Goal: Entertainment & Leisure: Consume media (video, audio)

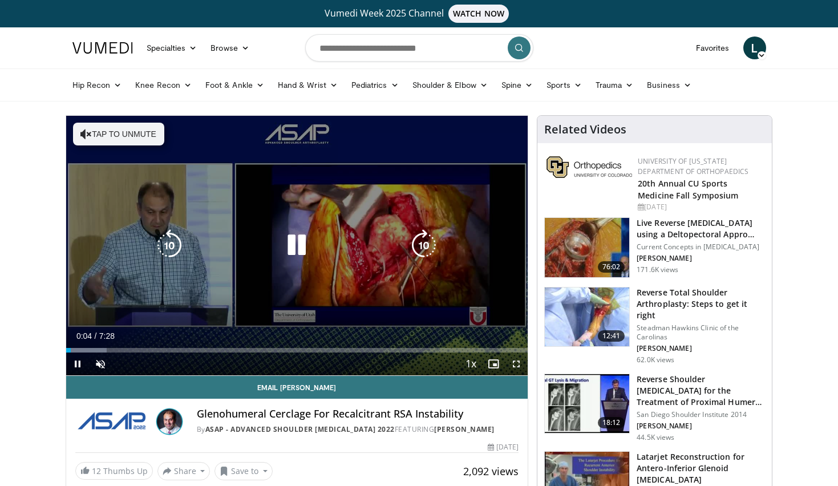
click at [420, 244] on icon "Video Player" at bounding box center [424, 245] width 32 height 32
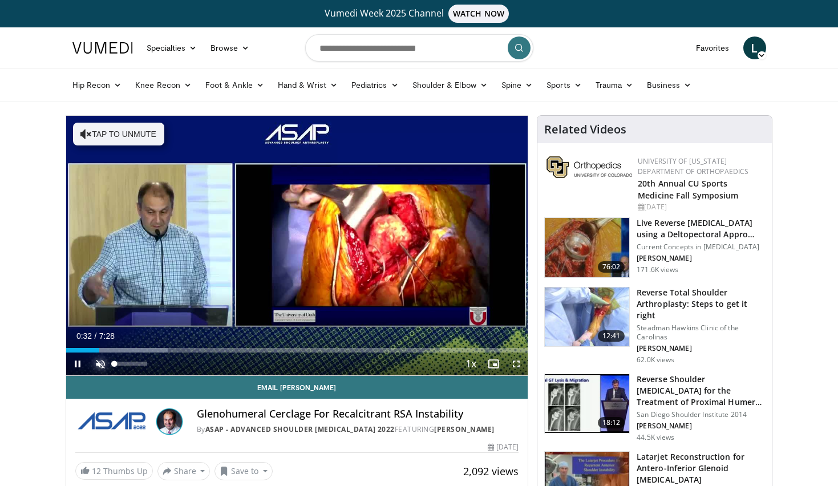
click at [99, 363] on span "Video Player" at bounding box center [100, 363] width 23 height 23
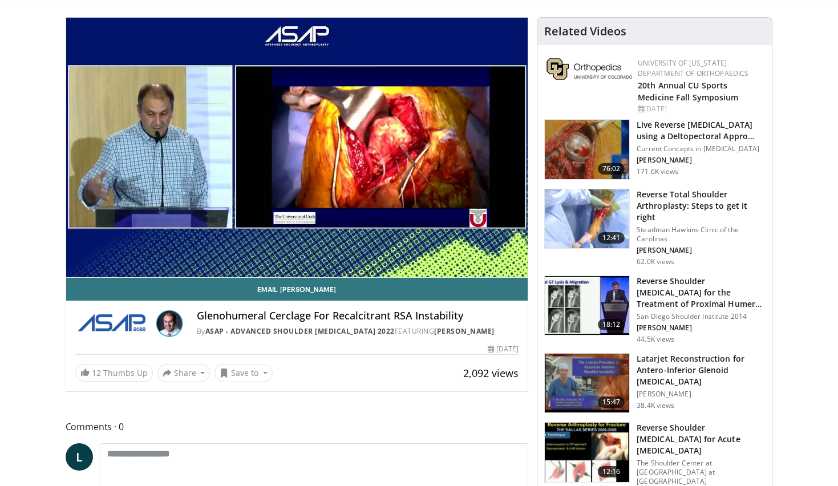
scroll to position [99, 0]
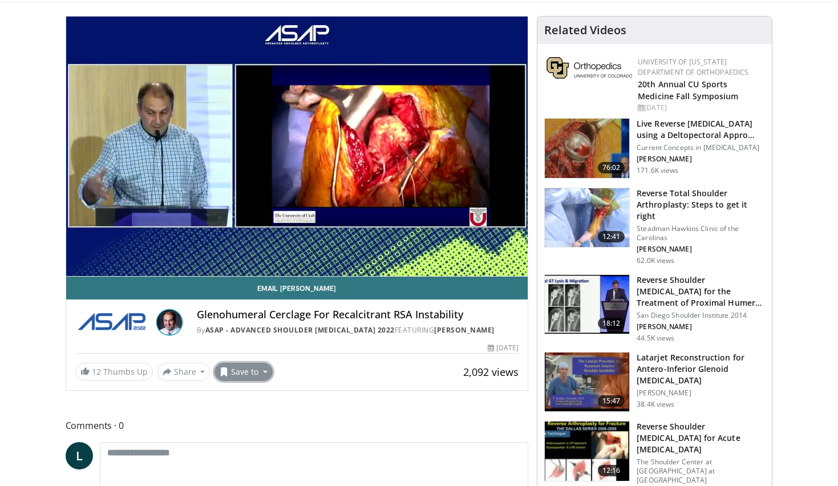
click at [246, 374] on button "Save to" at bounding box center [243, 372] width 58 height 18
click at [245, 388] on link "Add to Favorites" at bounding box center [264, 396] width 98 height 18
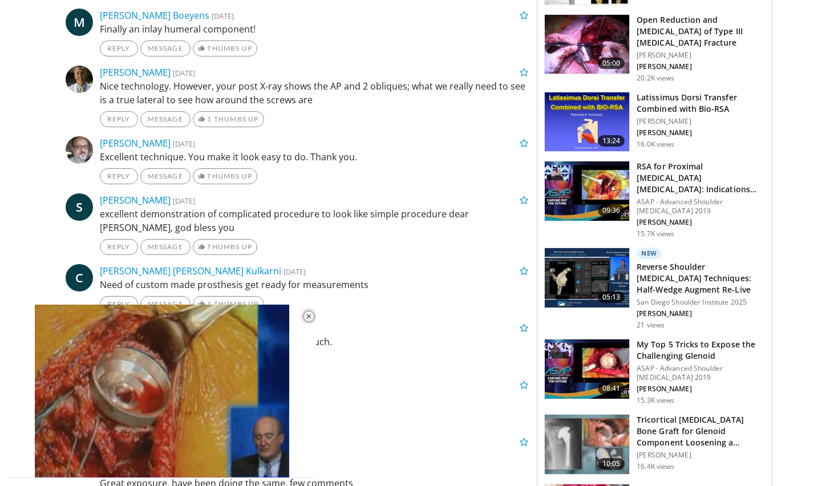
scroll to position [687, 0]
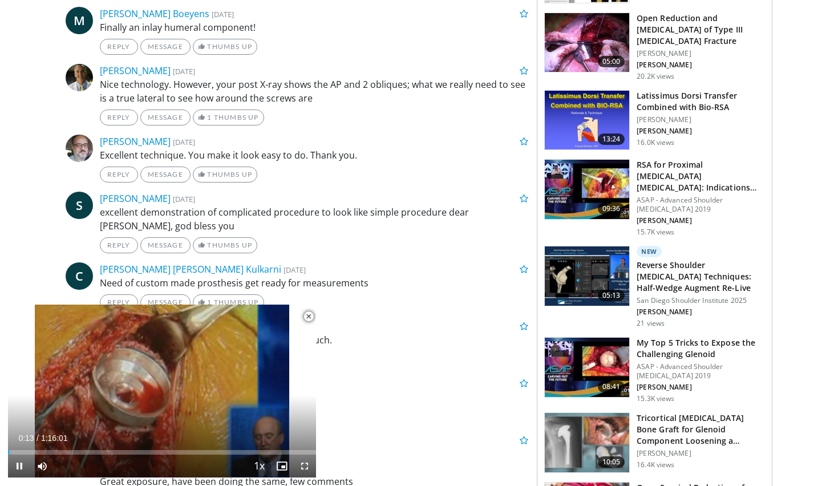
click at [309, 316] on span "Video Player" at bounding box center [308, 316] width 23 height 23
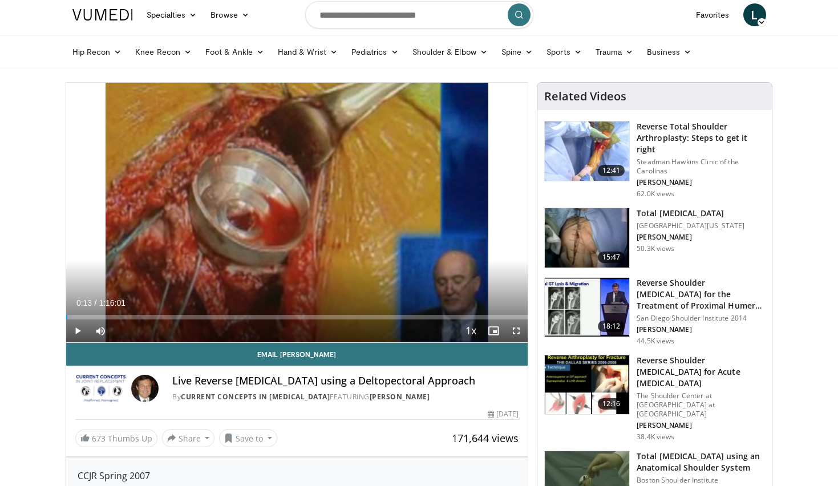
scroll to position [0, 0]
